Goal: Navigation & Orientation: Find specific page/section

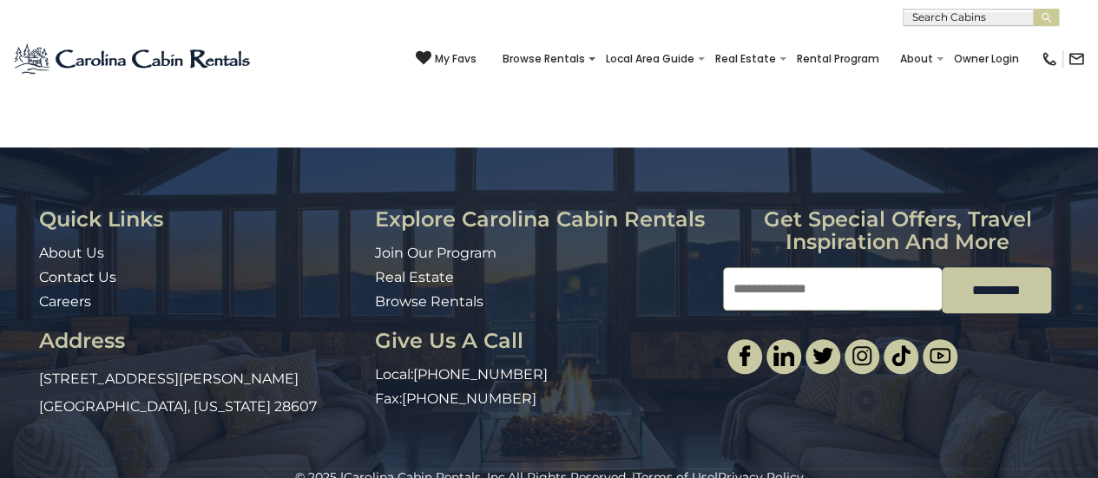
scroll to position [3752, 0]
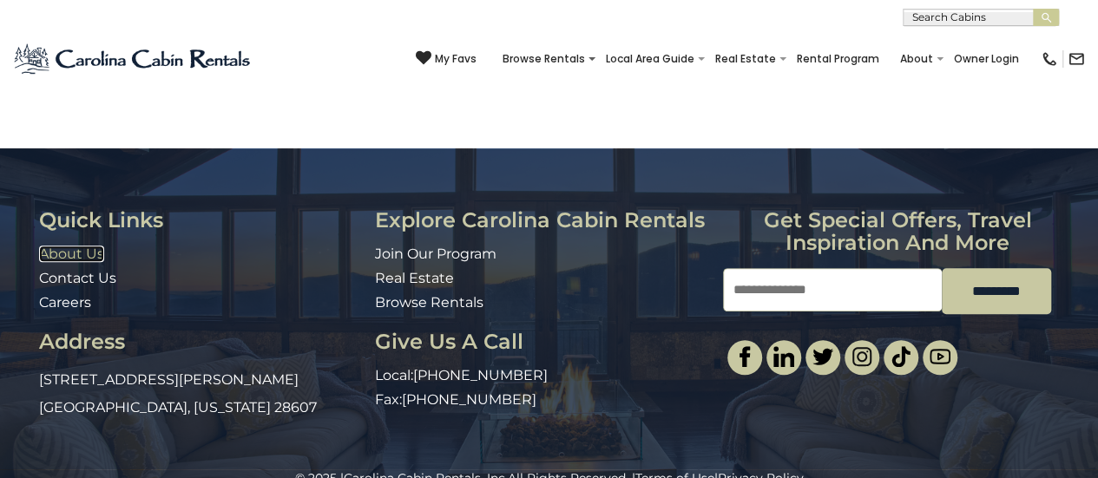
click at [56, 246] on link "About Us" at bounding box center [71, 254] width 65 height 16
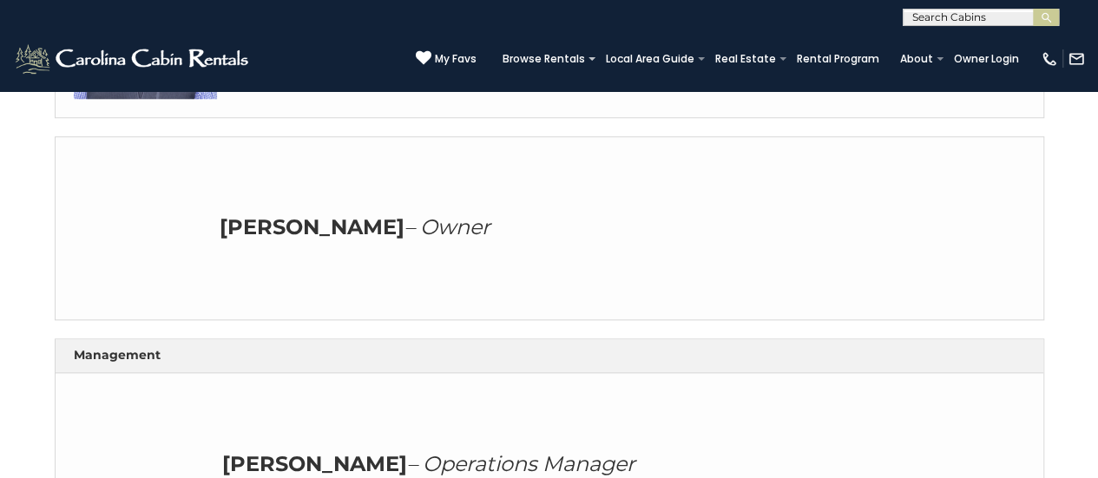
scroll to position [829, 0]
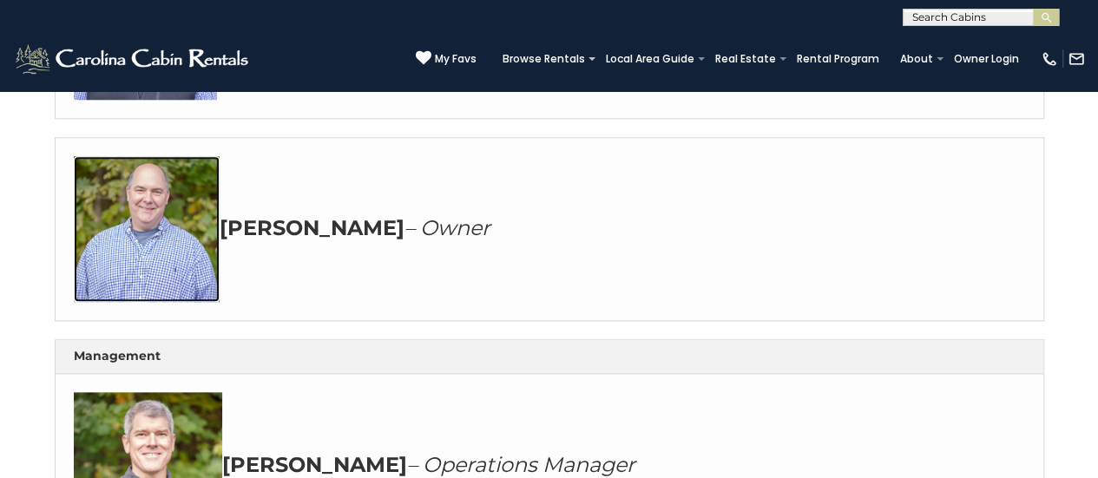
click at [103, 265] on img at bounding box center [147, 229] width 146 height 146
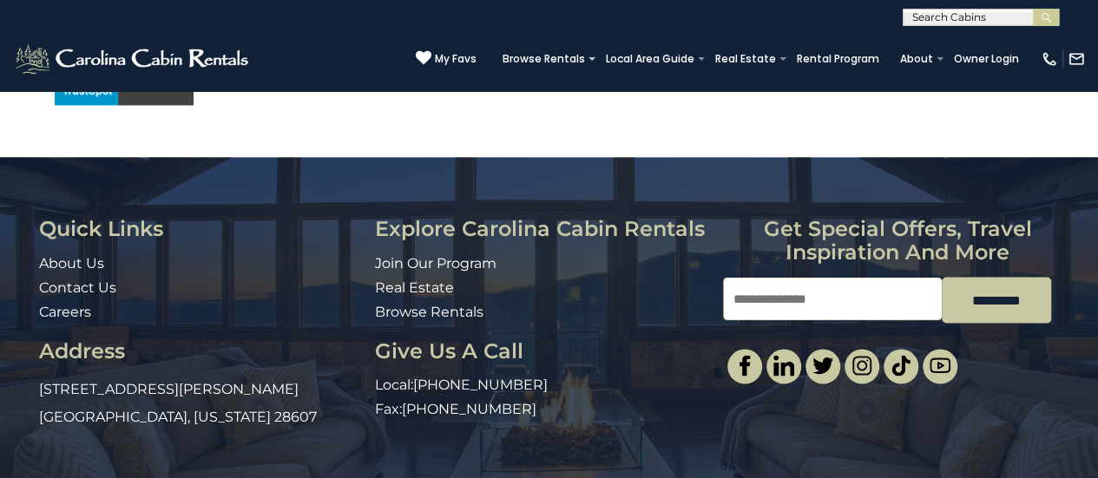
scroll to position [1416, 0]
